Goal: Transaction & Acquisition: Subscribe to service/newsletter

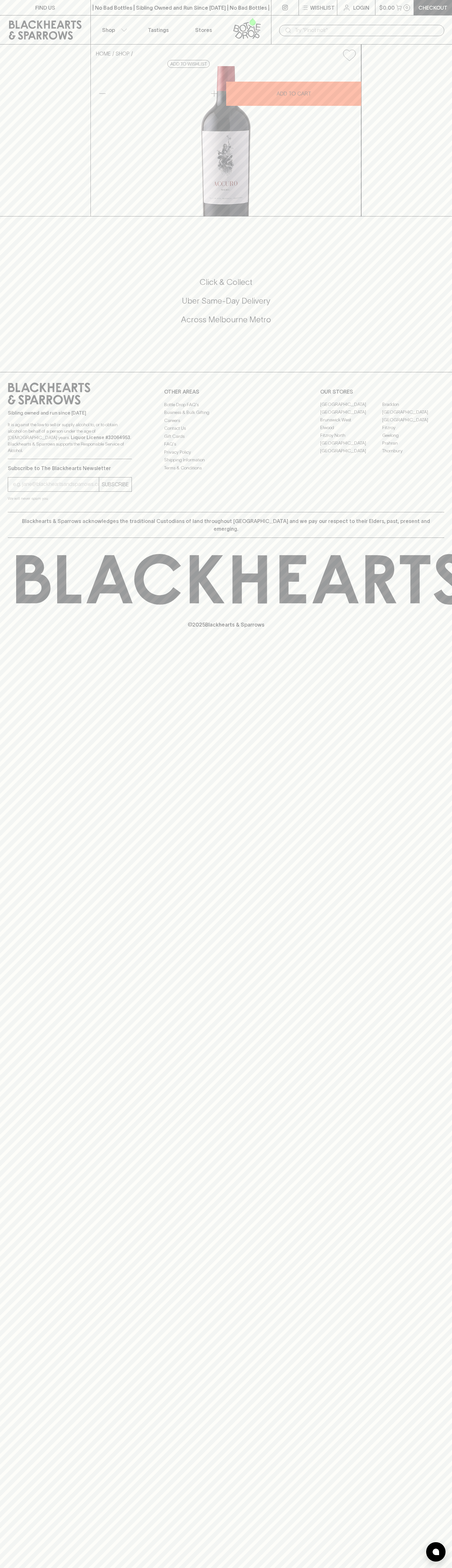
click at [261, 18] on icon at bounding box center [247, 28] width 37 height 21
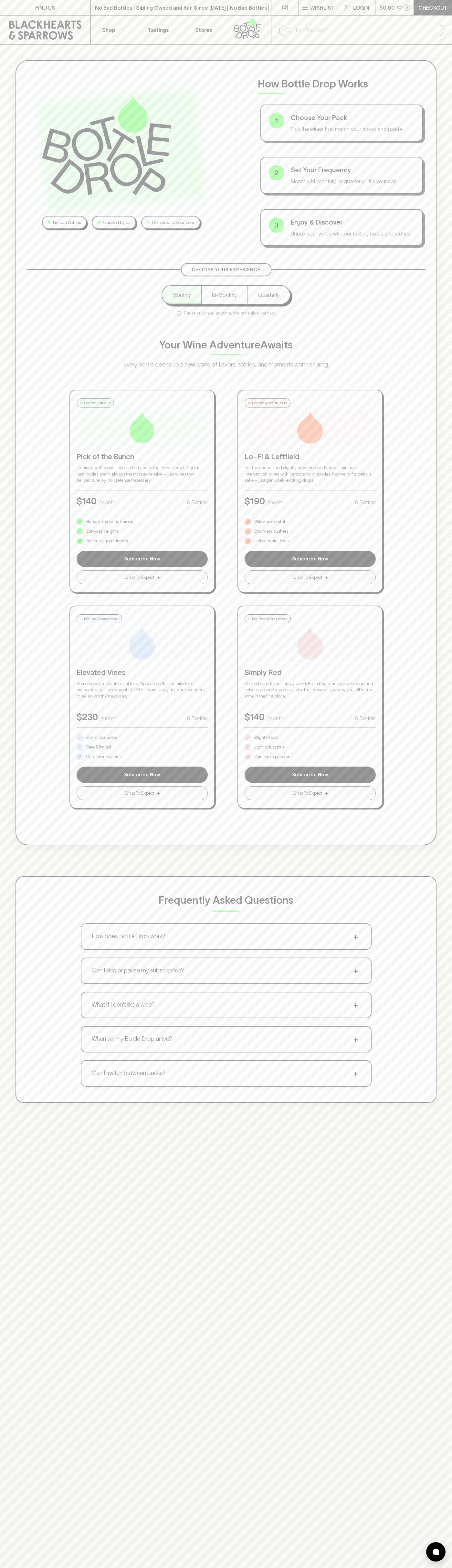
click at [433, 1567] on html "FIND US | No Bad Bottles | Sibling Owned and Run Since 2006 | No Bad Bottles | …" at bounding box center [226, 1013] width 452 height 2027
click at [30, 679] on div "Choose Your Experience Monthly Bi-Monthly Quarterly Pause or cancel anytime. We…" at bounding box center [225, 539] width 399 height 539
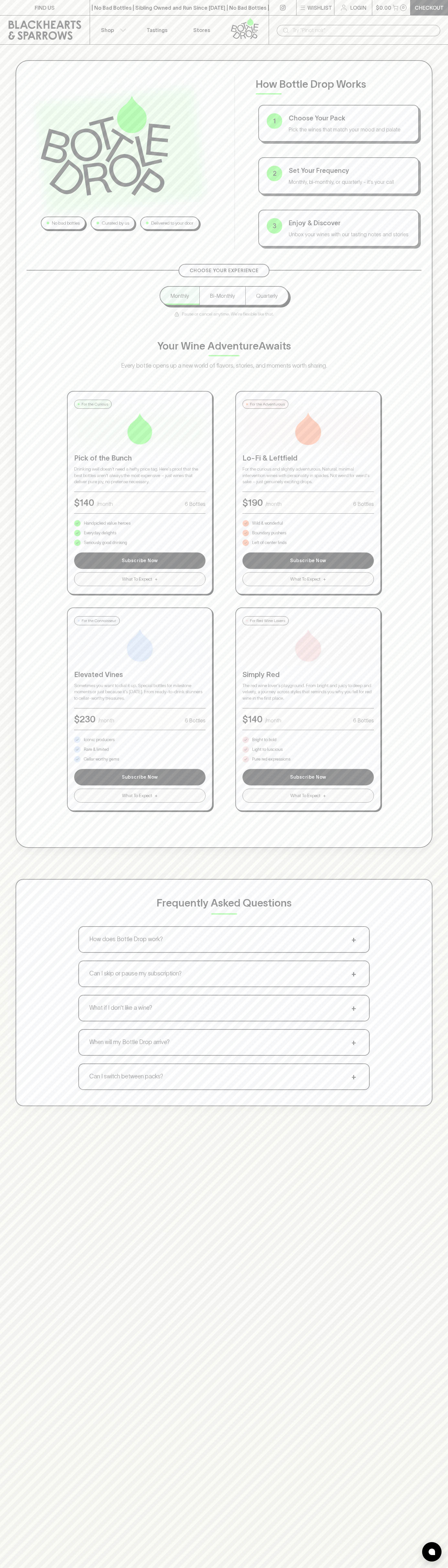
click at [271, 759] on p "Pure red expressions" at bounding box center [271, 759] width 38 height 7
